Goal: Task Accomplishment & Management: Manage account settings

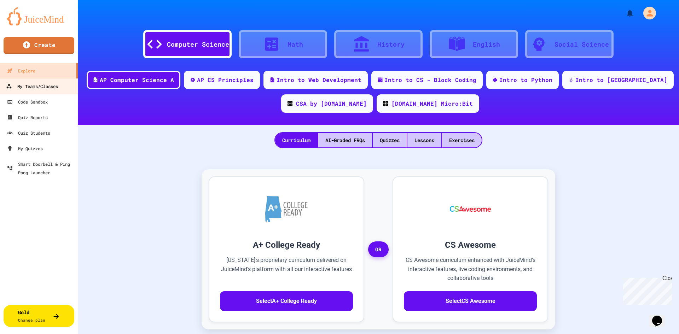
click at [36, 86] on div "My Teams/Classes" at bounding box center [32, 86] width 52 height 9
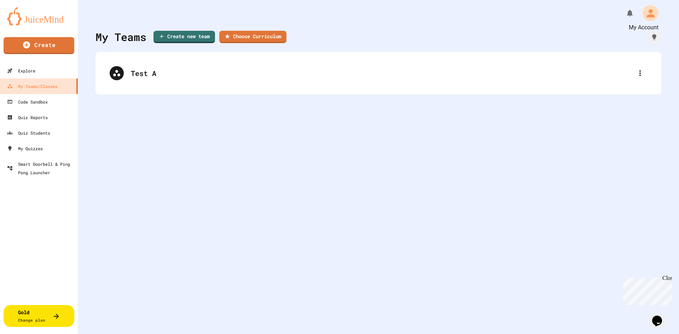
click at [644, 13] on icon "My Account" at bounding box center [650, 13] width 12 height 12
click at [125, 69] on div at bounding box center [339, 167] width 679 height 334
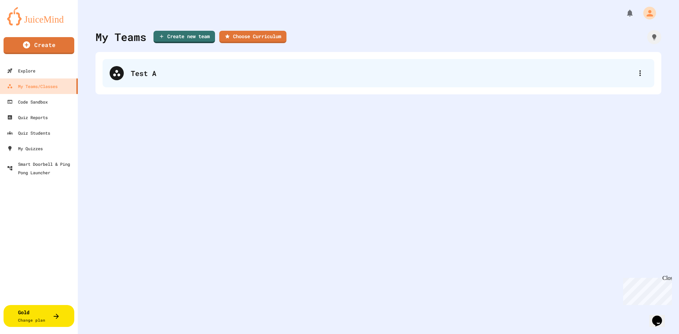
click at [116, 73] on icon at bounding box center [116, 73] width 8 height 8
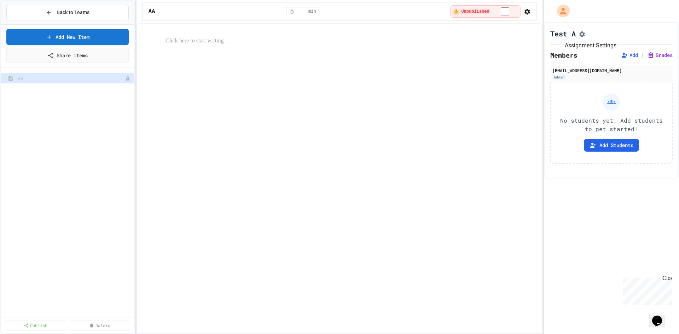
click at [585, 34] on icon "Assignment Settings" at bounding box center [582, 34] width 6 height 6
click at [579, 35] on button "Assignment Settings" at bounding box center [582, 33] width 7 height 8
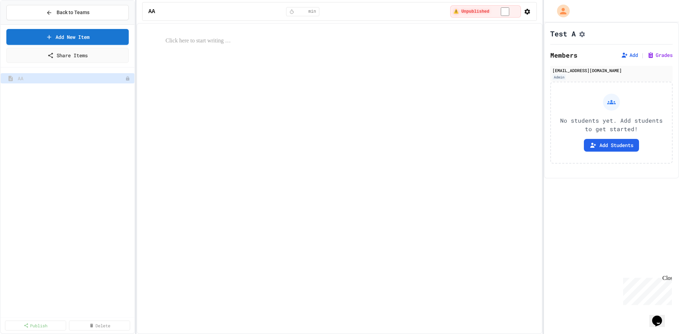
click at [95, 15] on button "Back to Teams" at bounding box center [67, 12] width 122 height 15
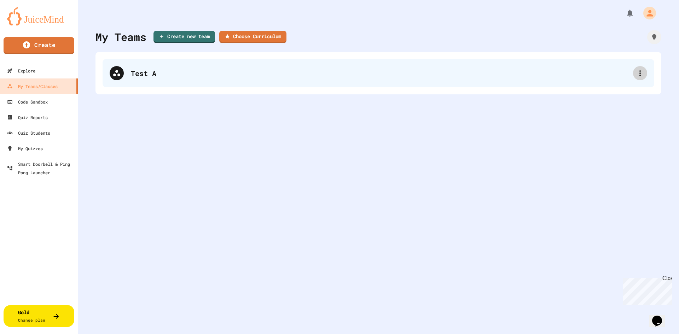
click at [636, 74] on icon at bounding box center [640, 73] width 8 height 8
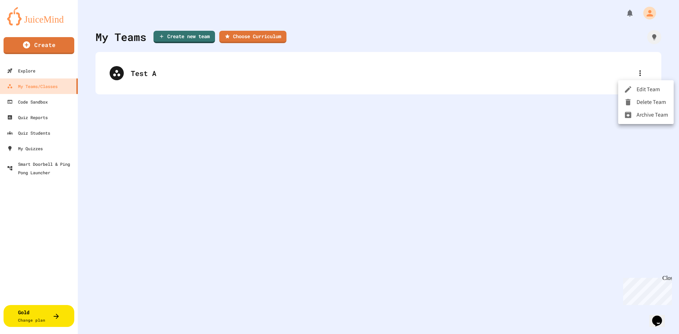
click at [646, 91] on li "Edit Team" at bounding box center [646, 89] width 56 height 13
drag, startPoint x: 300, startPoint y: 132, endPoint x: 255, endPoint y: 131, distance: 44.9
type input "******"
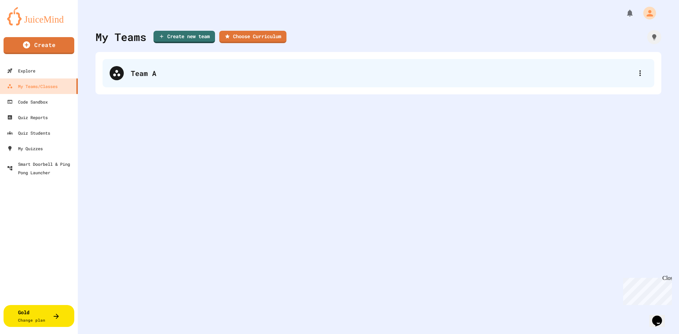
click at [132, 71] on div "Team A" at bounding box center [382, 73] width 502 height 11
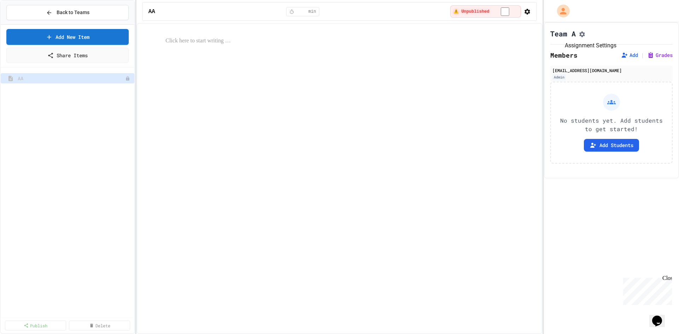
click at [583, 37] on icon "Assignment Settings" at bounding box center [582, 34] width 6 height 6
click at [562, 12] on icon "My Account" at bounding box center [563, 10] width 11 height 11
